Goal: Task Accomplishment & Management: Complete application form

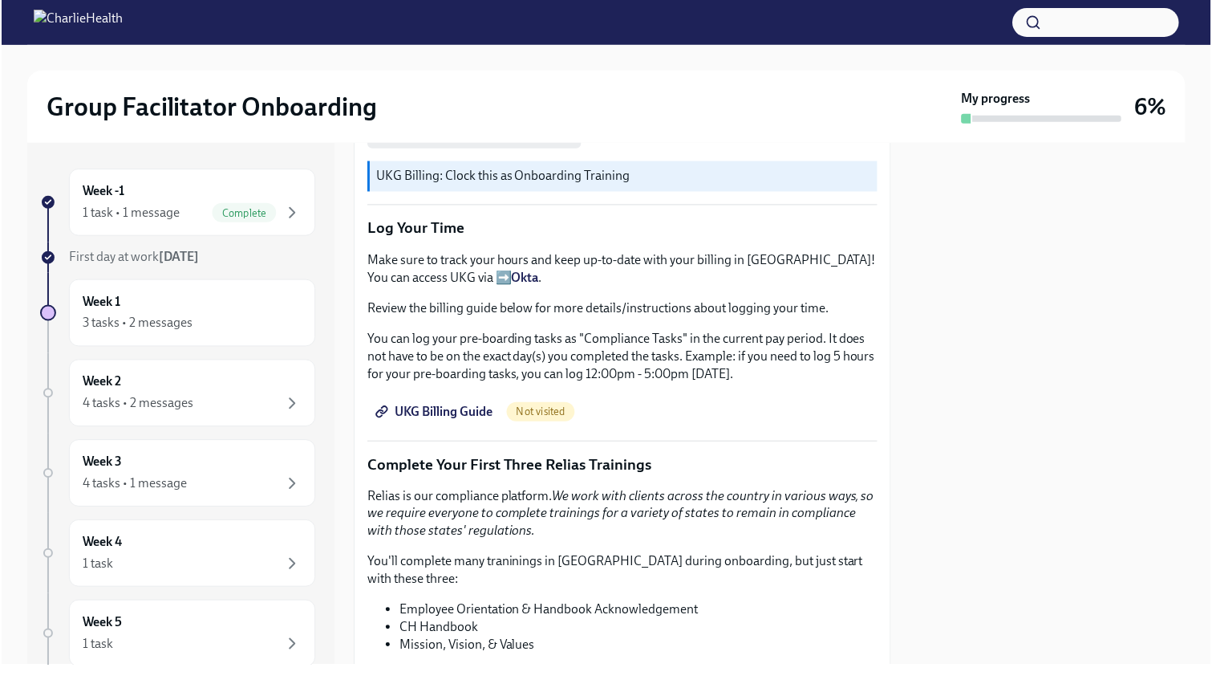
scroll to position [1461, 0]
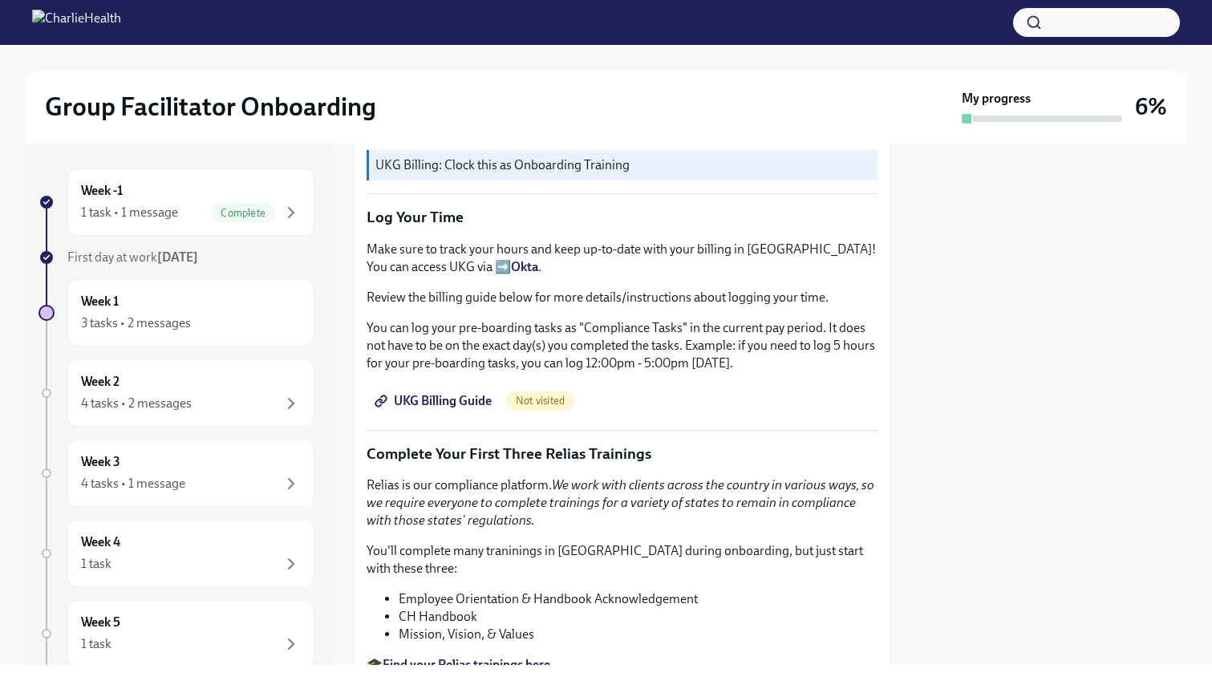
click at [453, 409] on link "UKG Billing Guide" at bounding box center [435, 401] width 136 height 32
click at [295, 216] on icon "button" at bounding box center [291, 212] width 19 height 19
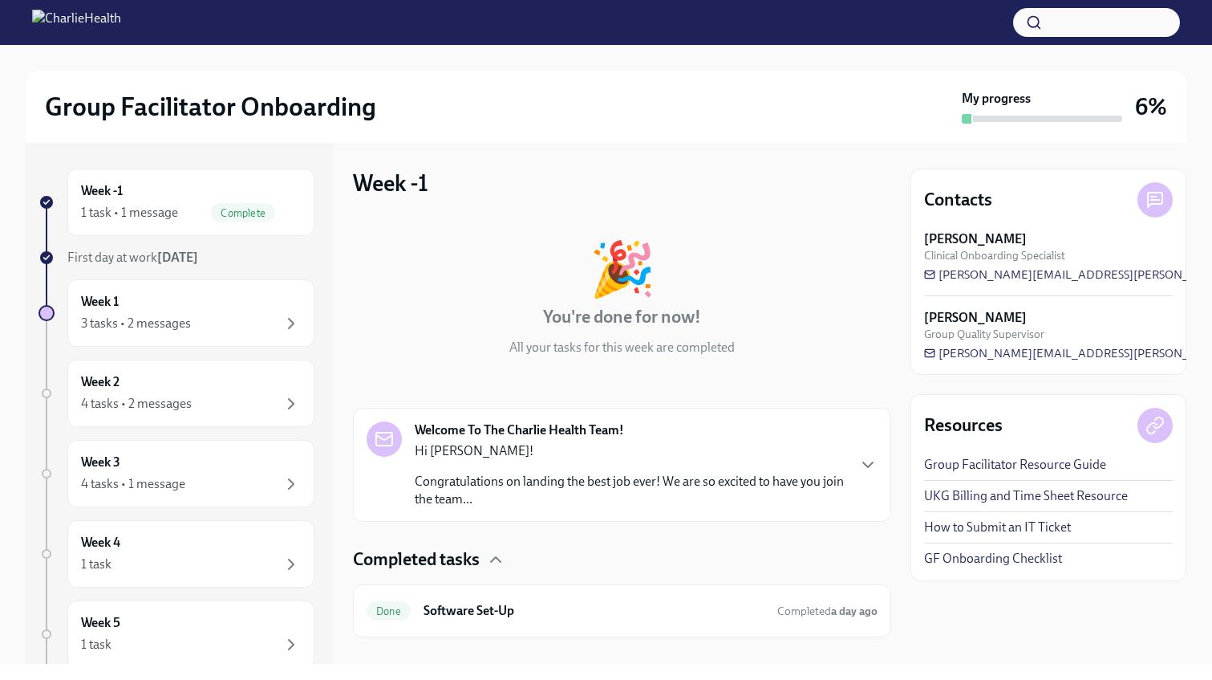
scroll to position [25, 0]
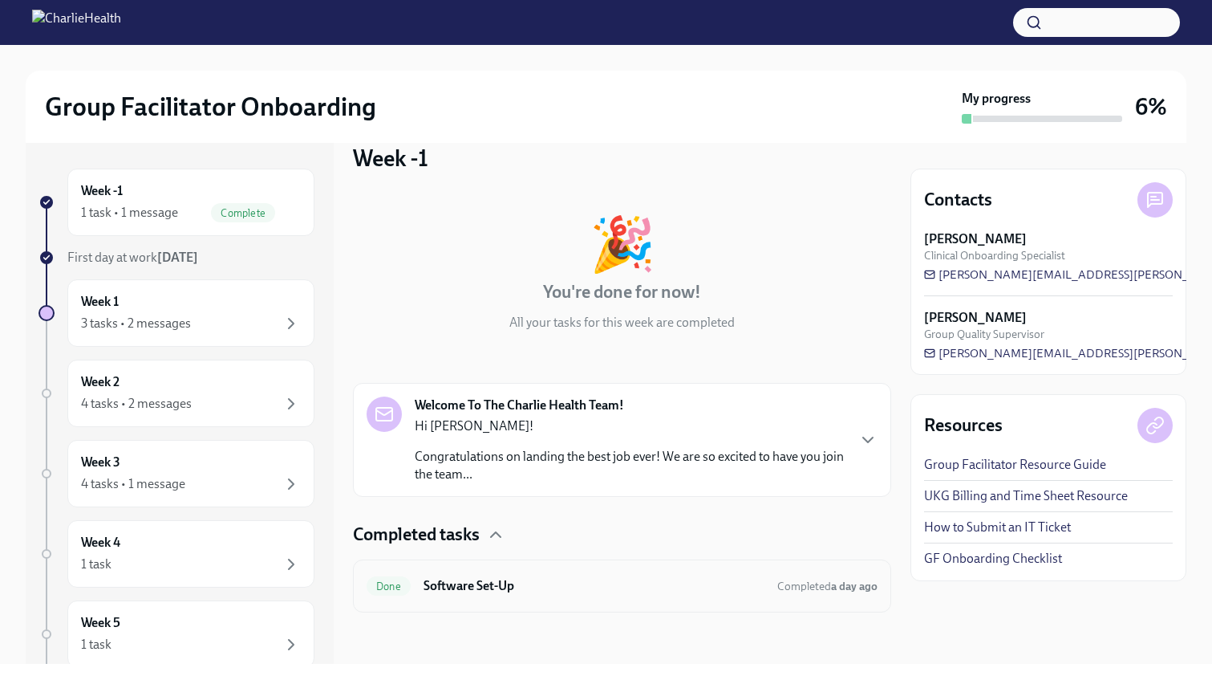
click at [627, 584] on h6 "Software Set-Up" at bounding box center [594, 586] width 341 height 18
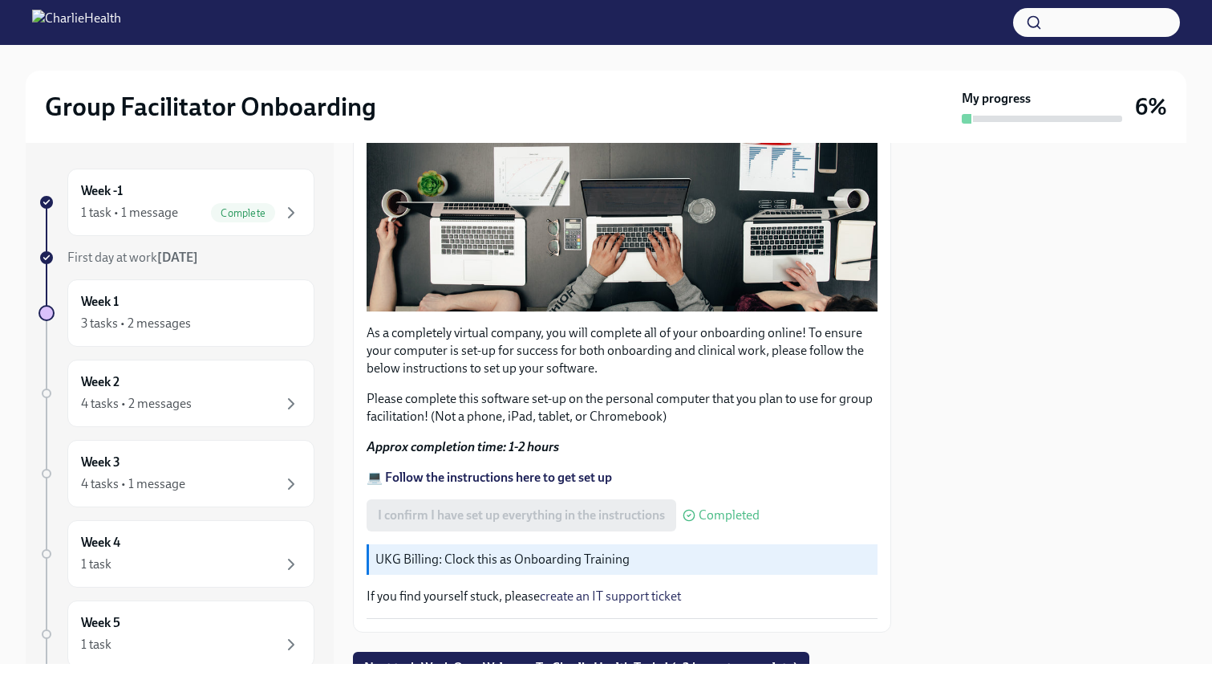
scroll to position [440, 0]
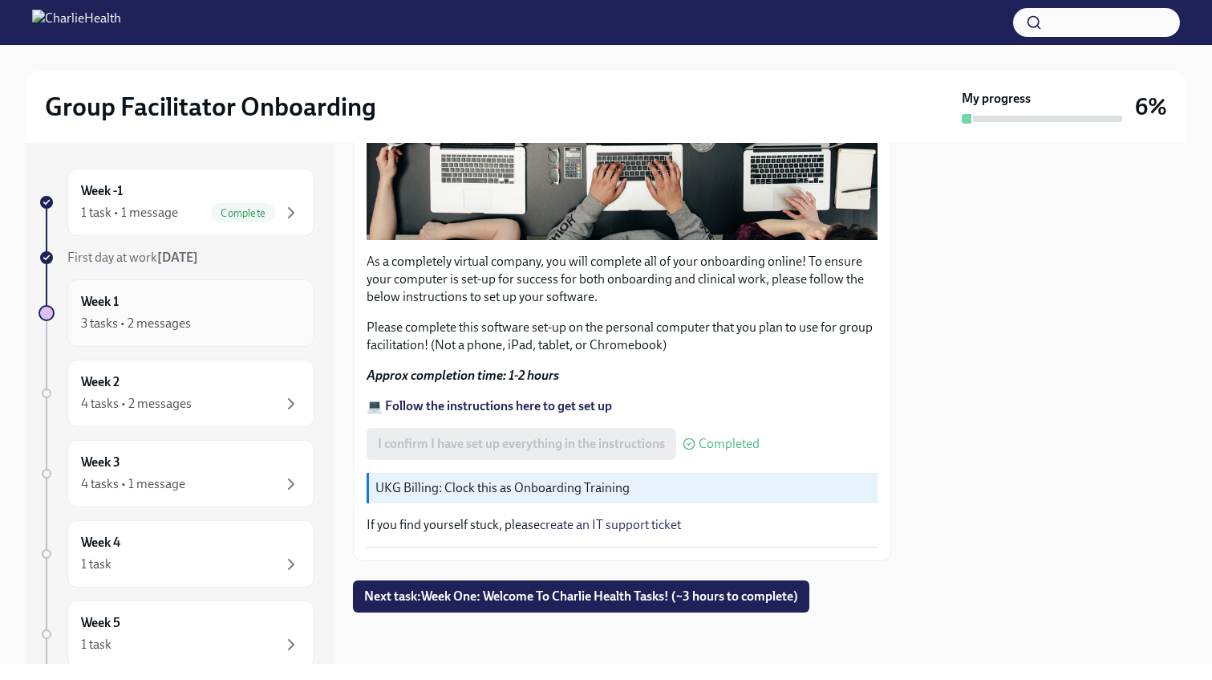
click at [253, 321] on div "3 tasks • 2 messages" at bounding box center [191, 323] width 220 height 19
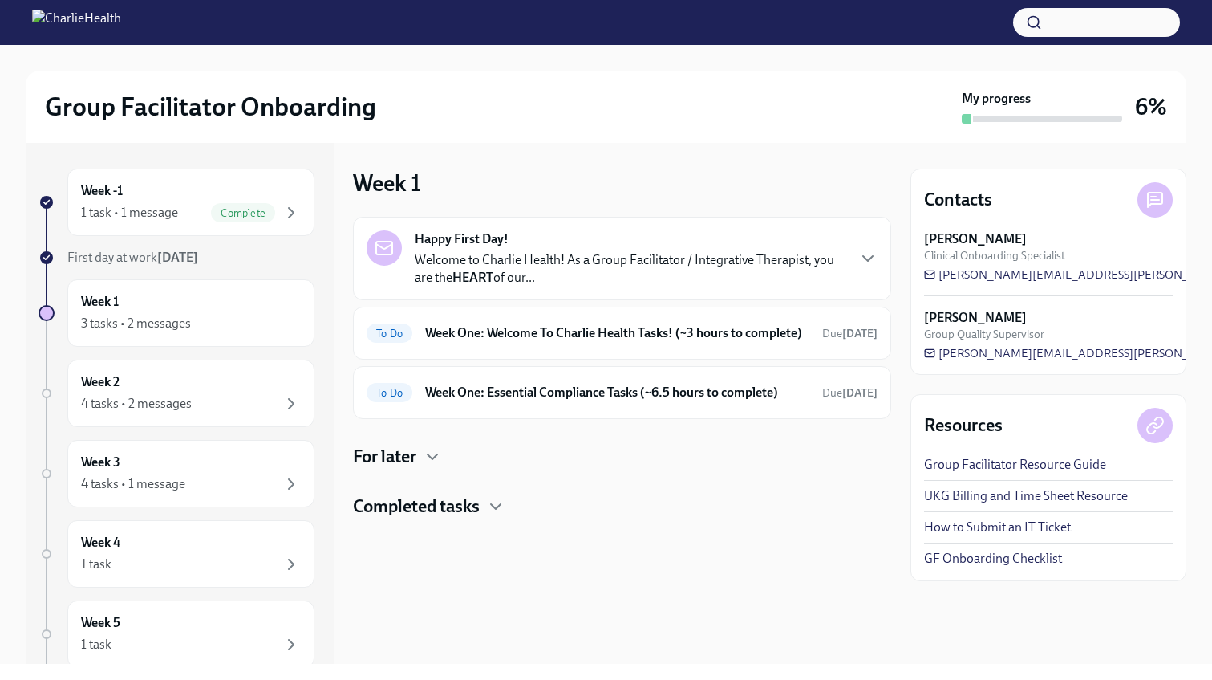
click at [846, 260] on div "Happy First Day! Welcome to Charlie Health! As a Group Facilitator / Integrativ…" at bounding box center [622, 258] width 511 height 56
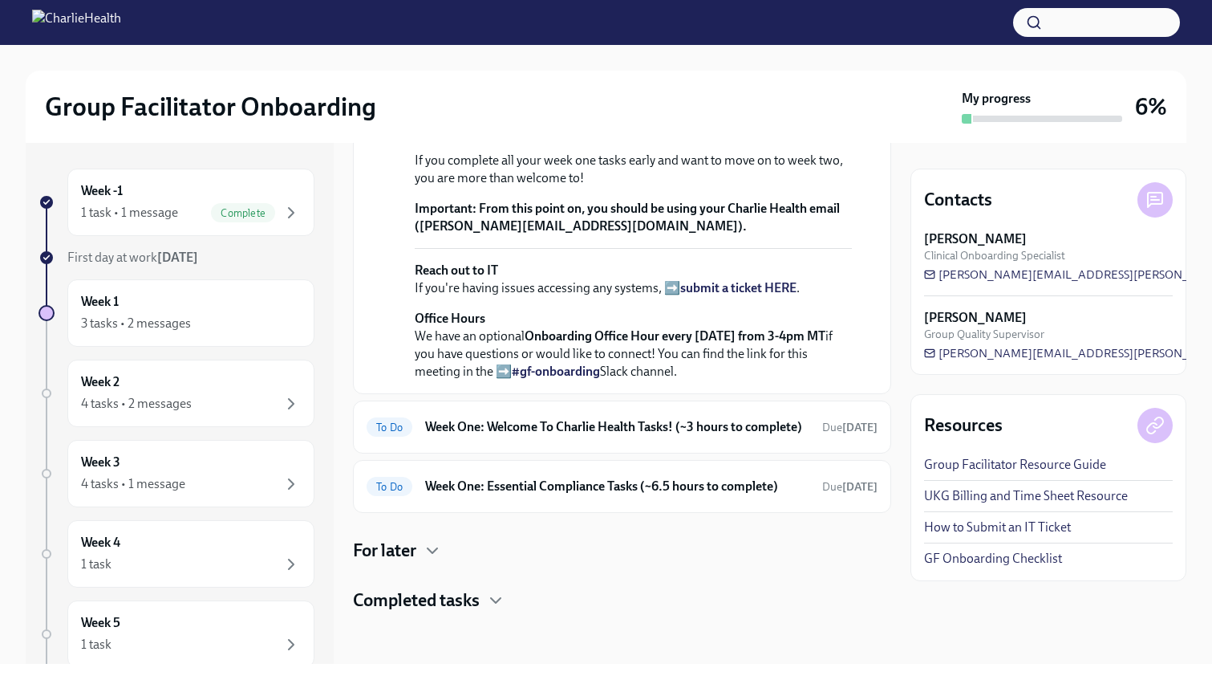
scroll to position [595, 0]
click at [787, 429] on h6 "Week One: Welcome To Charlie Health Tasks! (~3 hours to complete)" at bounding box center [617, 427] width 384 height 18
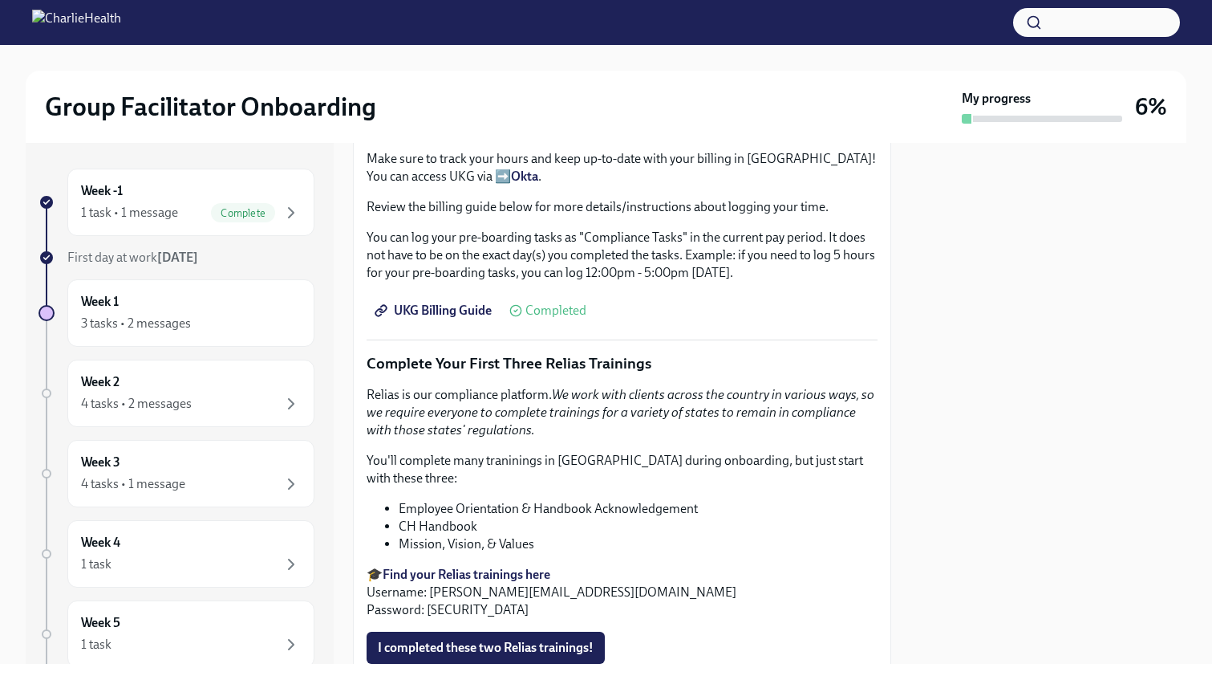
scroll to position [1550, 0]
click at [673, 398] on em "We work with clients across the country in various ways, so we require everyone…" at bounding box center [621, 413] width 508 height 51
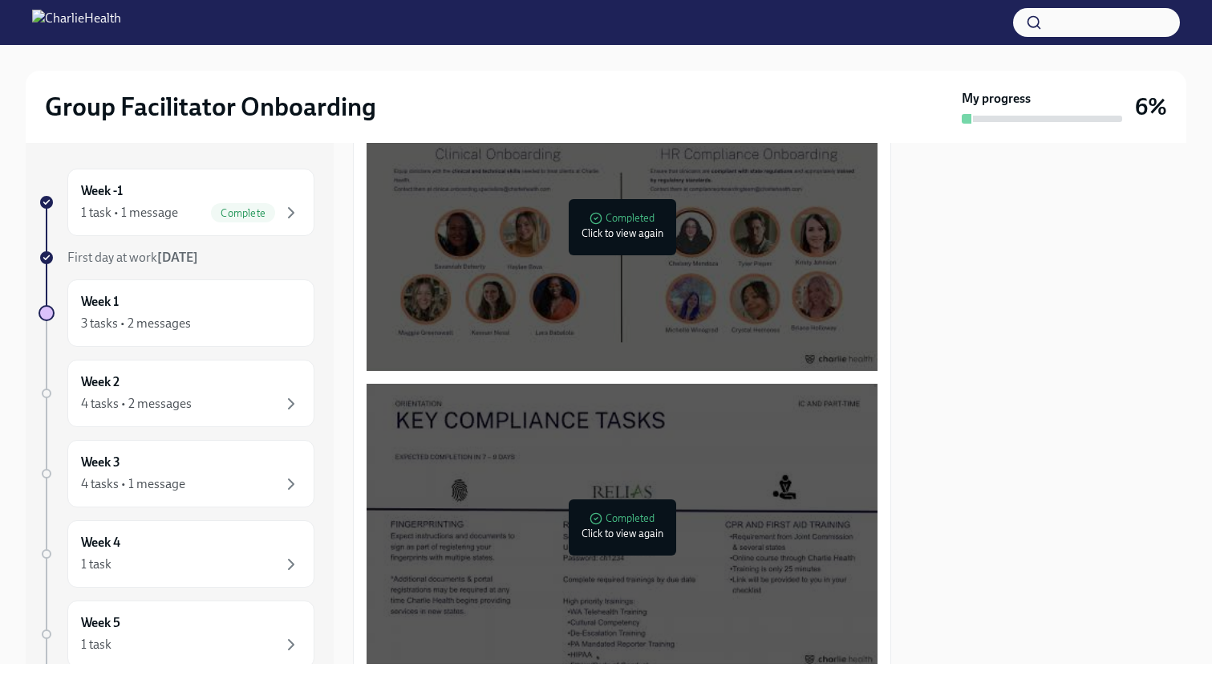
scroll to position [860, 0]
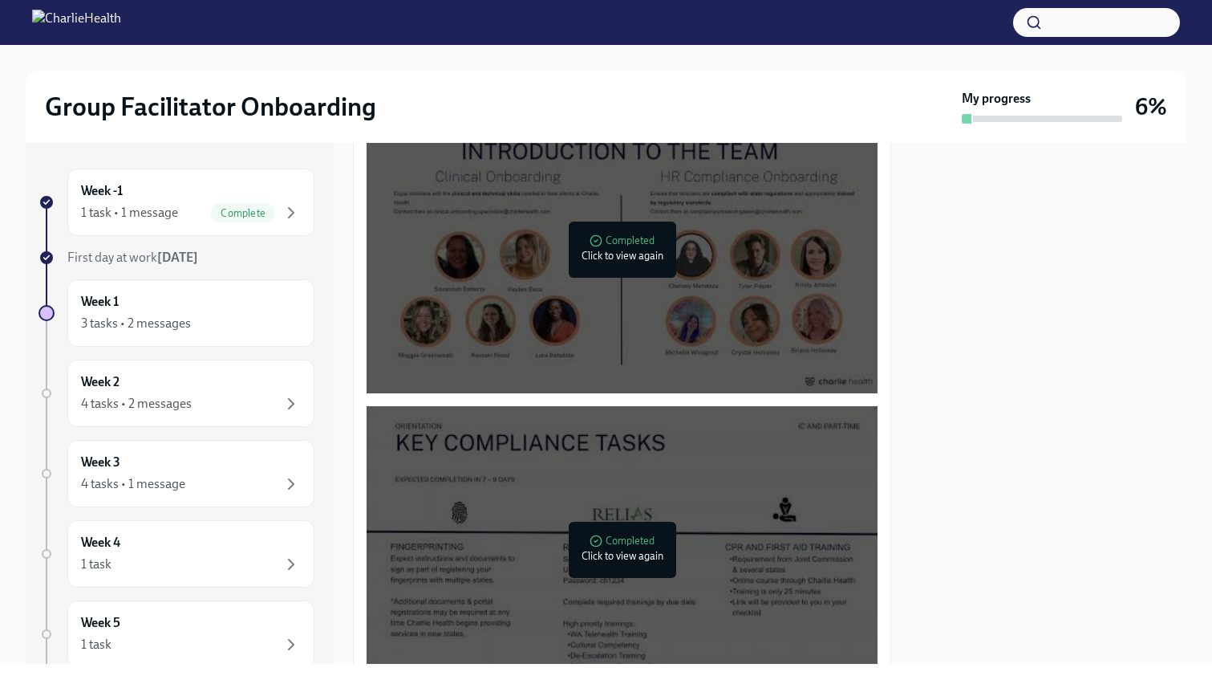
click at [639, 256] on div at bounding box center [622, 249] width 51 height 51
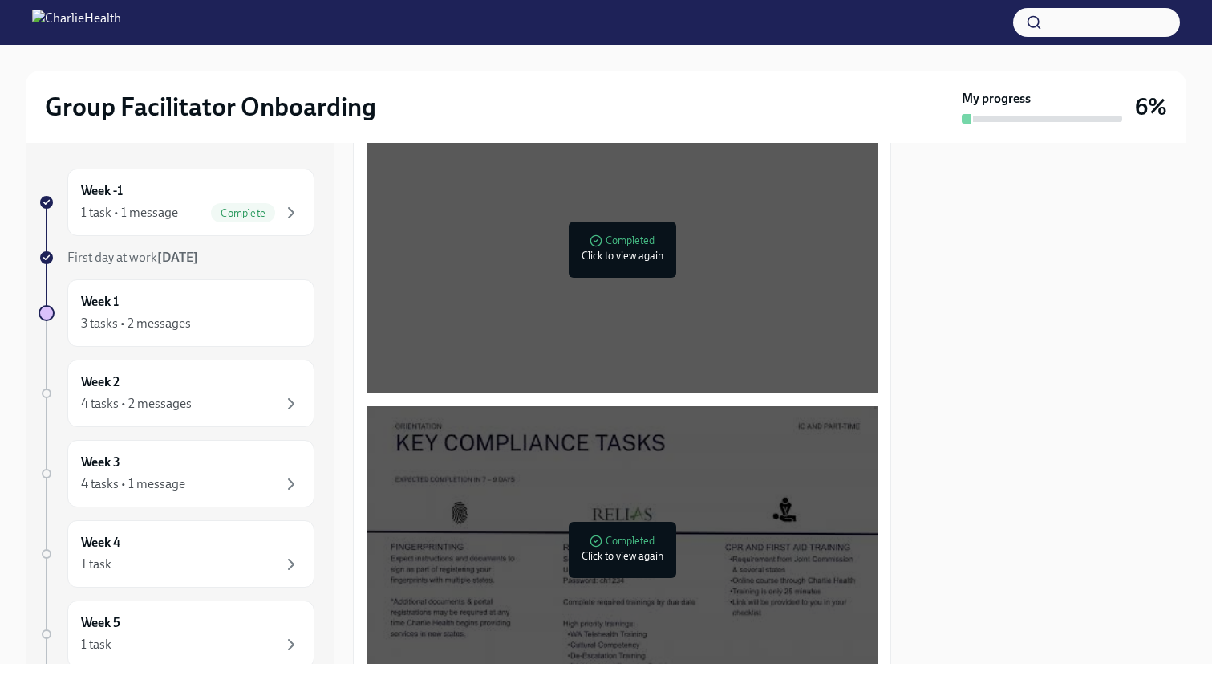
click at [635, 567] on div at bounding box center [622, 549] width 51 height 51
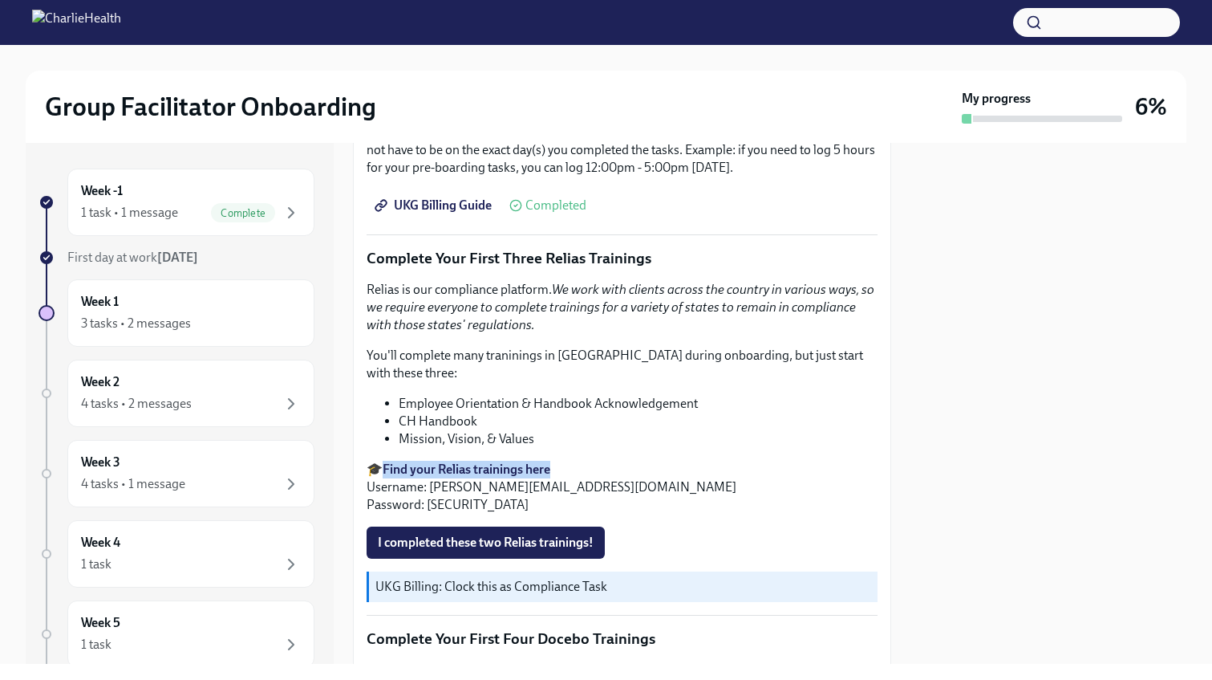
scroll to position [1658, 0]
click at [555, 534] on span "I completed these two Relias trainings!" at bounding box center [486, 542] width 216 height 16
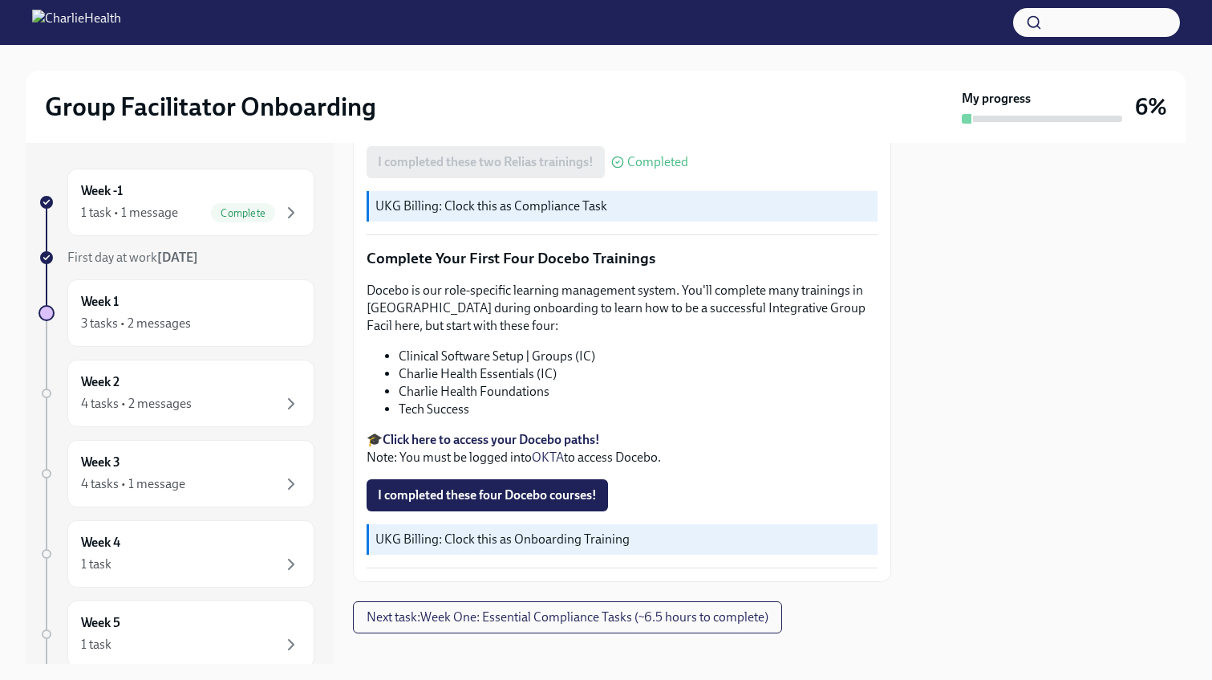
scroll to position [2040, 0]
